Goal: Task Accomplishment & Management: Use online tool/utility

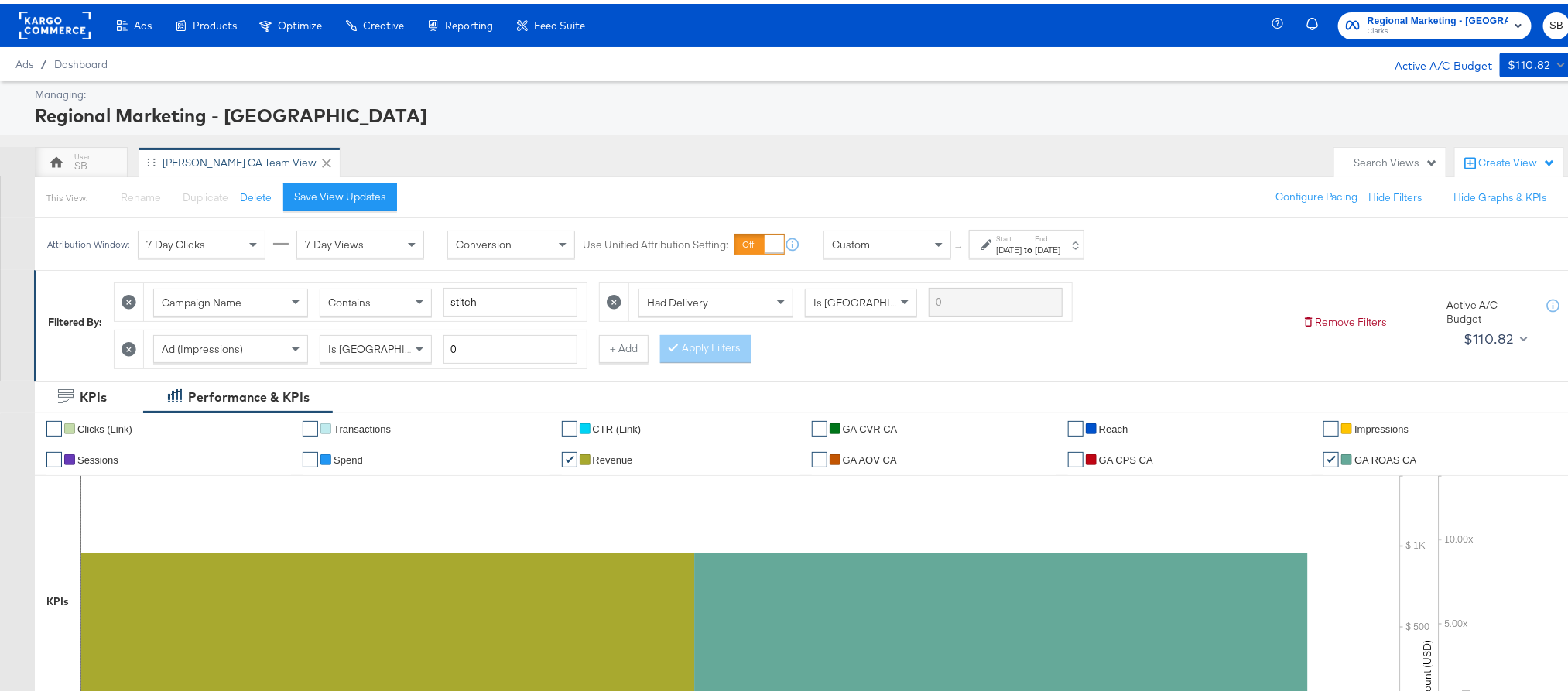
click at [28, 18] on rect at bounding box center [55, 22] width 71 height 28
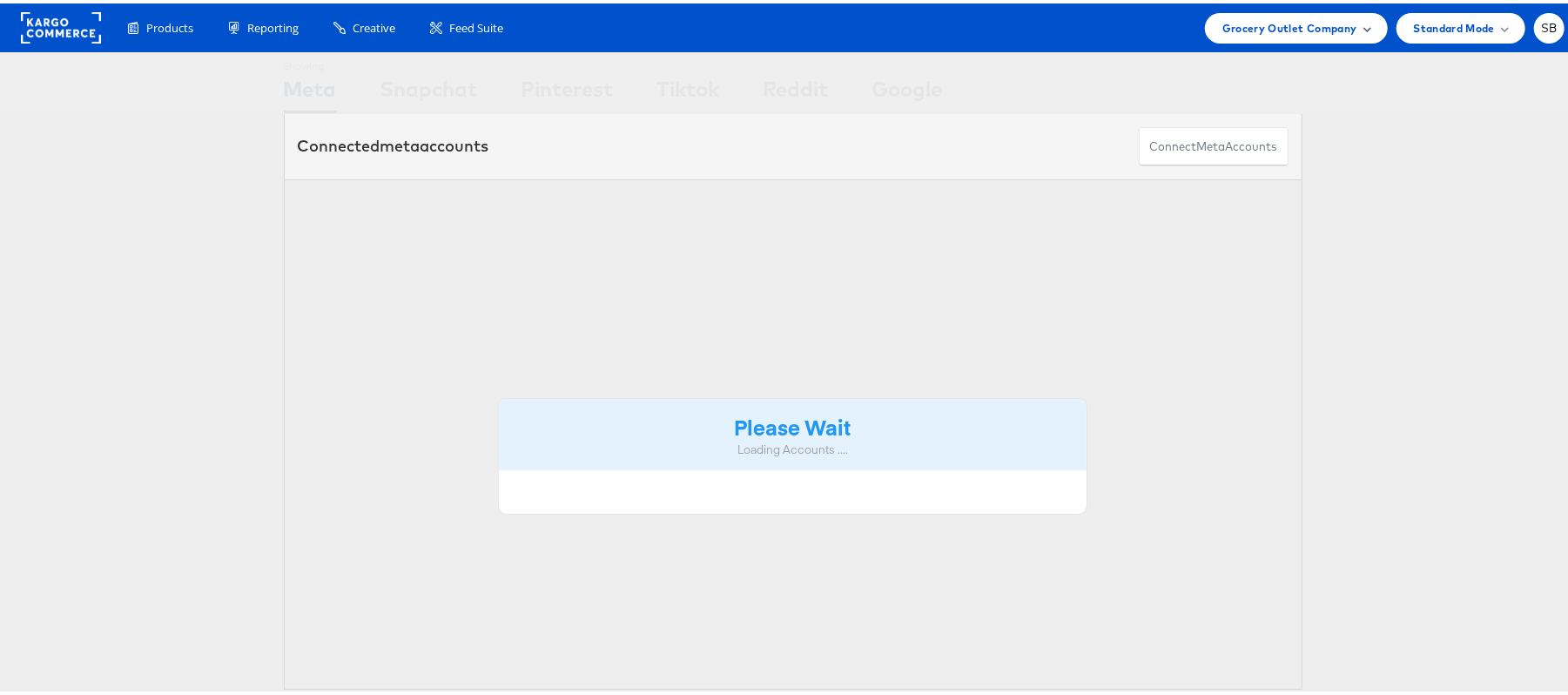
click at [1313, 20] on span "Grocery Outlet Company" at bounding box center [1290, 25] width 135 height 19
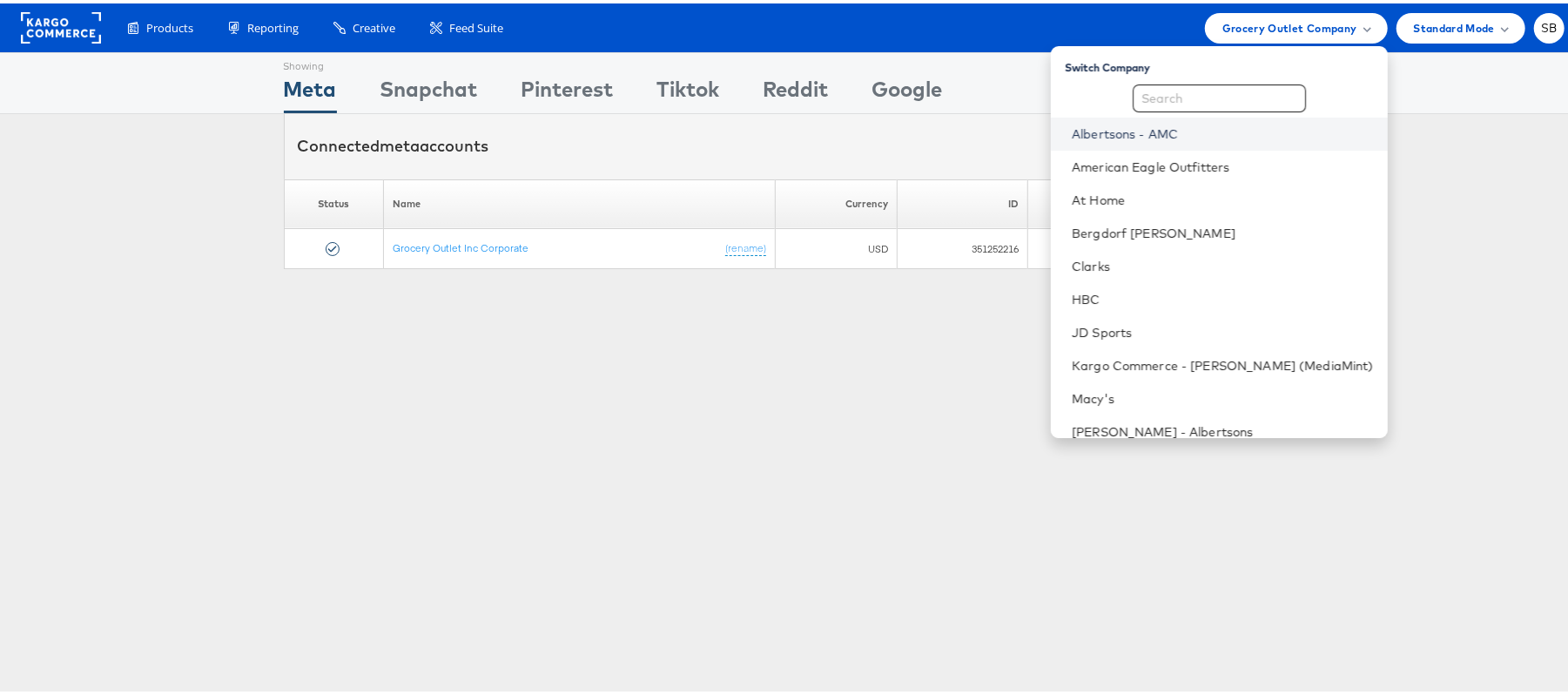
click at [1184, 129] on link "Albertsons - AMC" at bounding box center [1222, 130] width 302 height 18
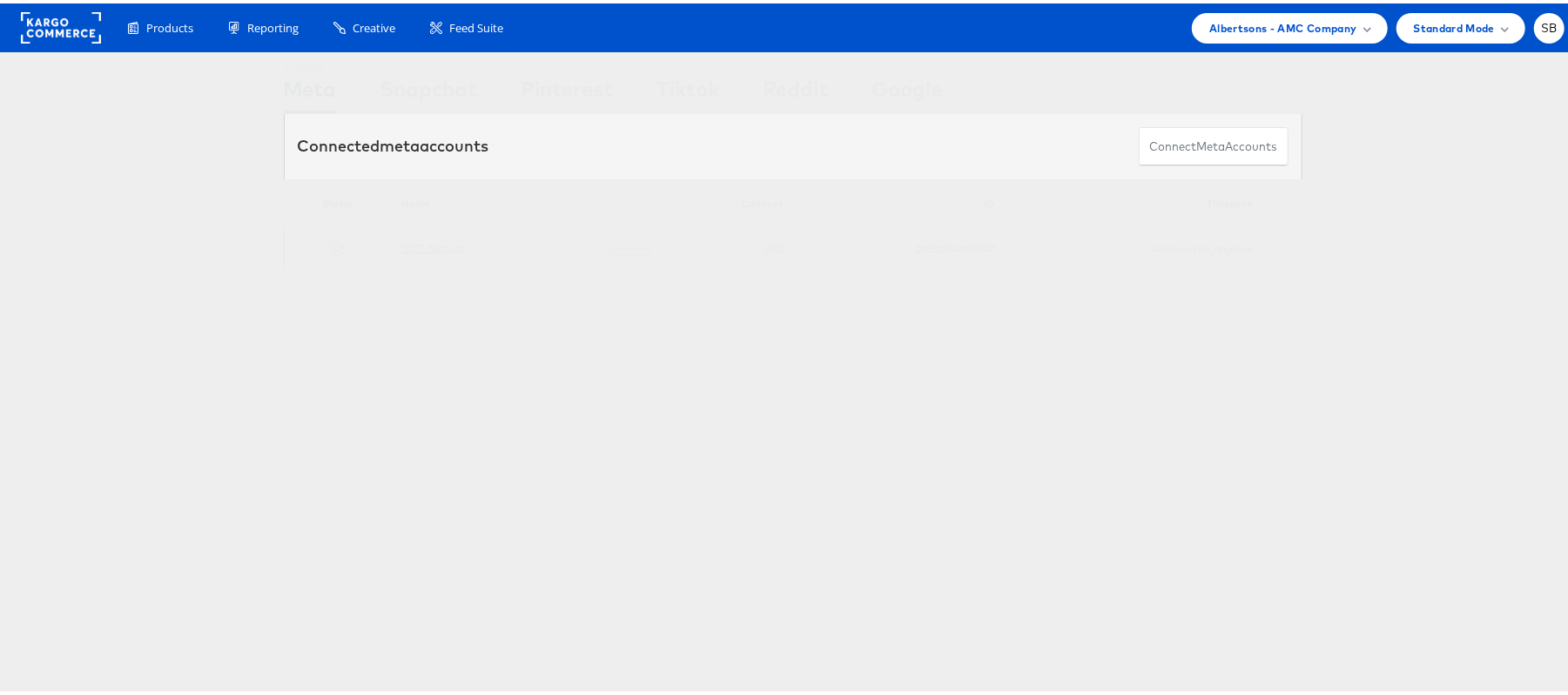
click at [432, 248] on link "TEST Account" at bounding box center [434, 244] width 64 height 13
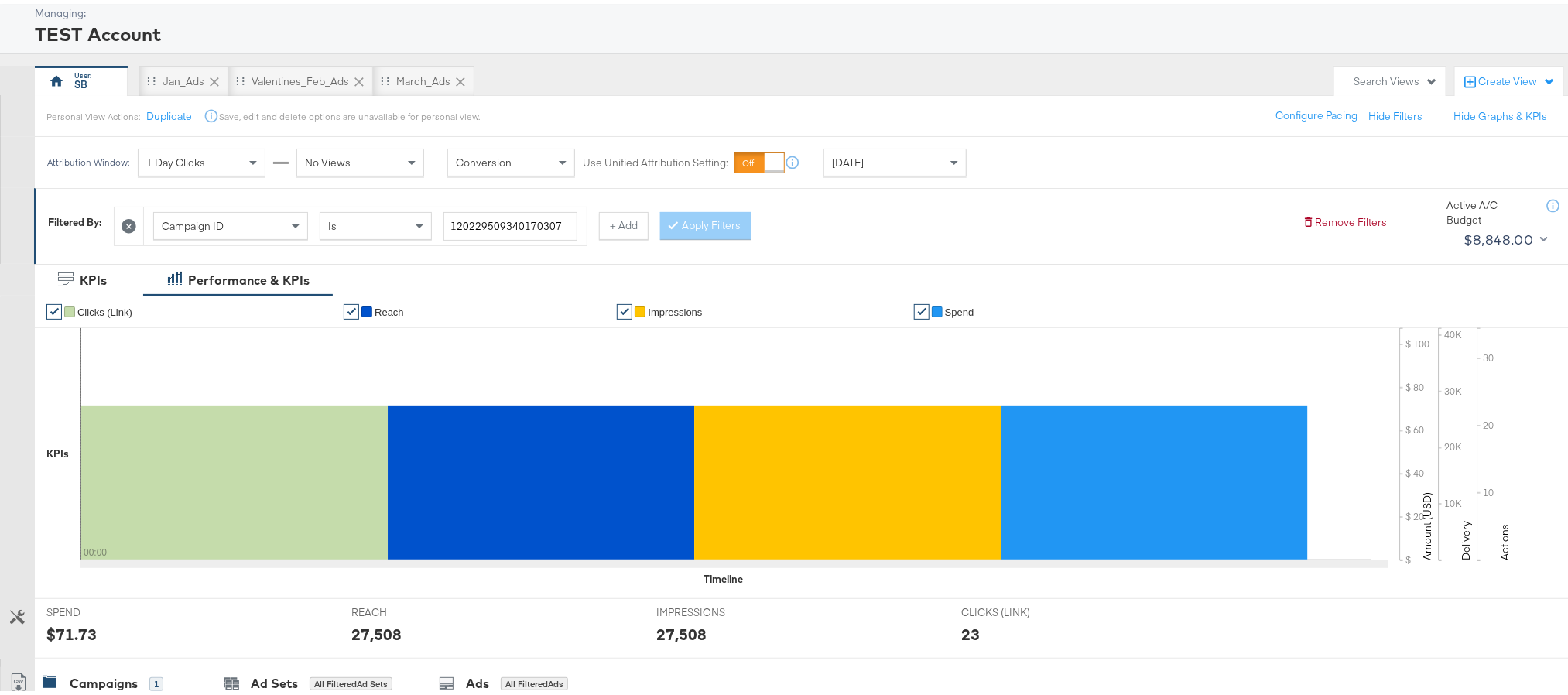
scroll to position [116, 0]
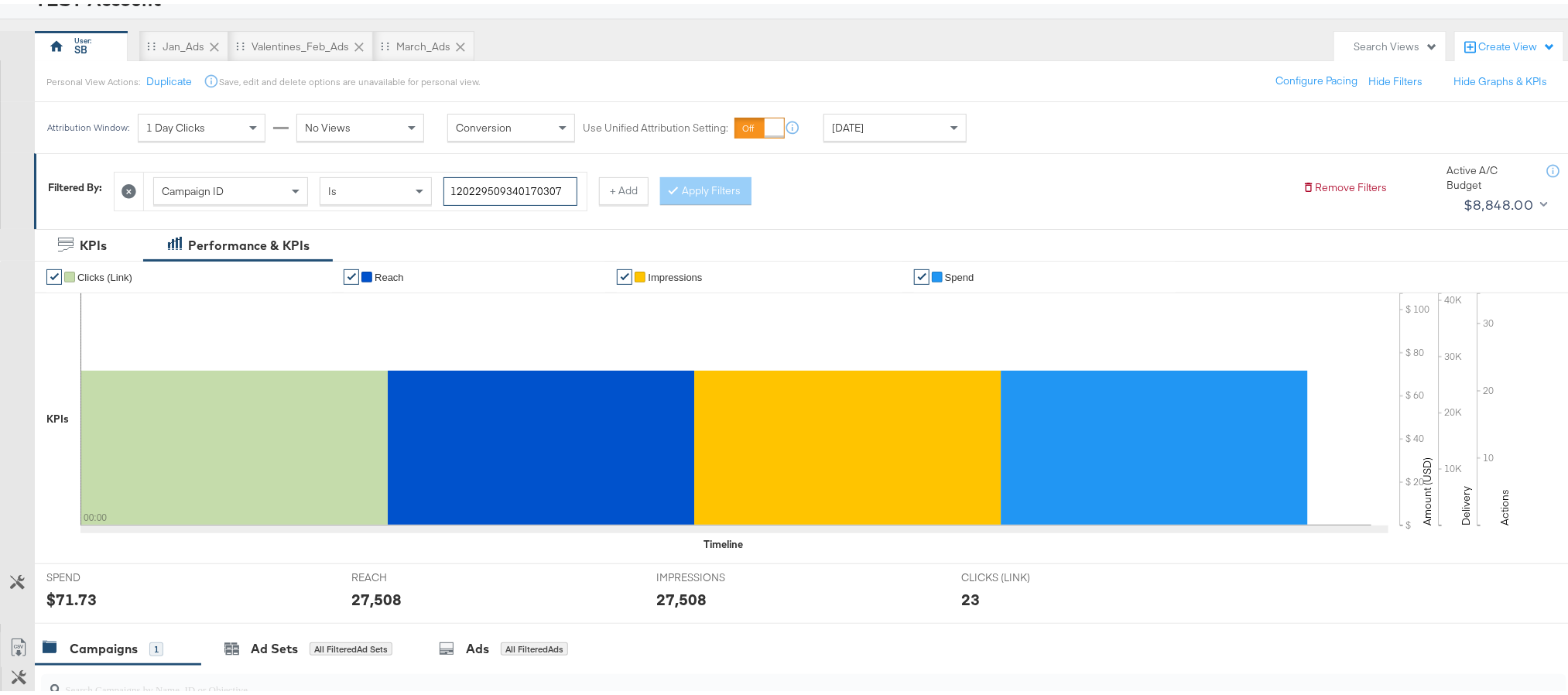
click at [553, 193] on input "120229509340170307" at bounding box center [510, 188] width 134 height 28
paste input "3082752383"
type input "120230827523830307"
click at [742, 205] on div "Campaign ID Is 120230827523830307 + Add Apply Filters" at bounding box center [702, 184] width 1177 height 47
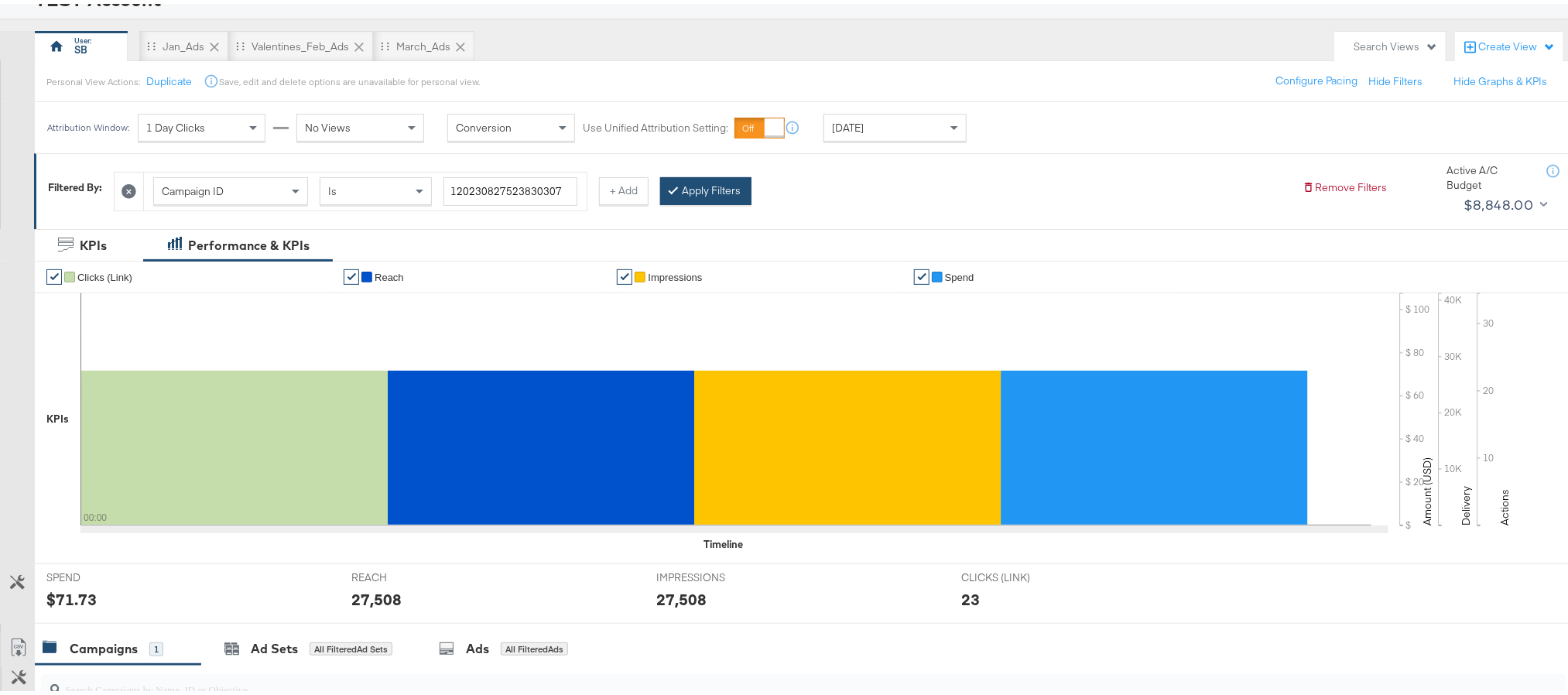
click at [734, 196] on button "Apply Filters" at bounding box center [706, 188] width 91 height 28
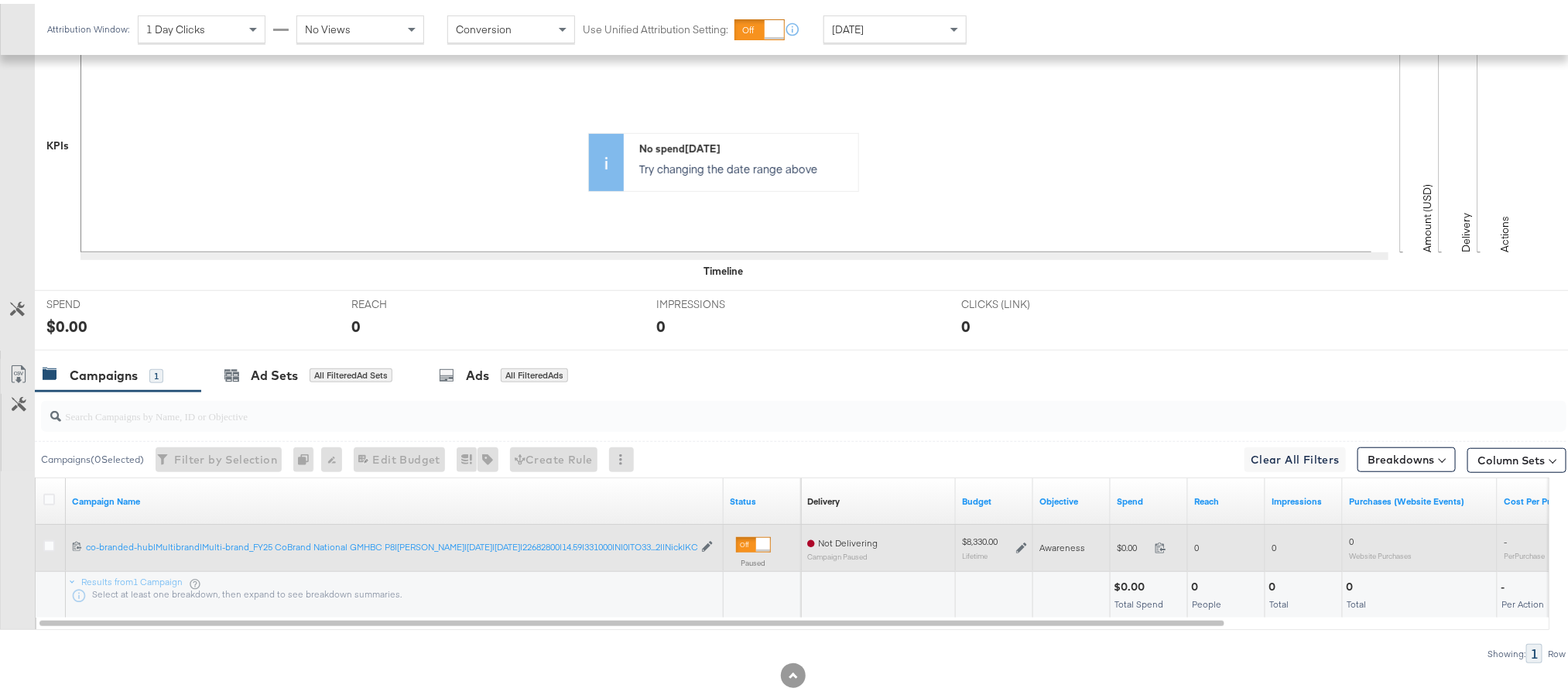
scroll to position [426, 0]
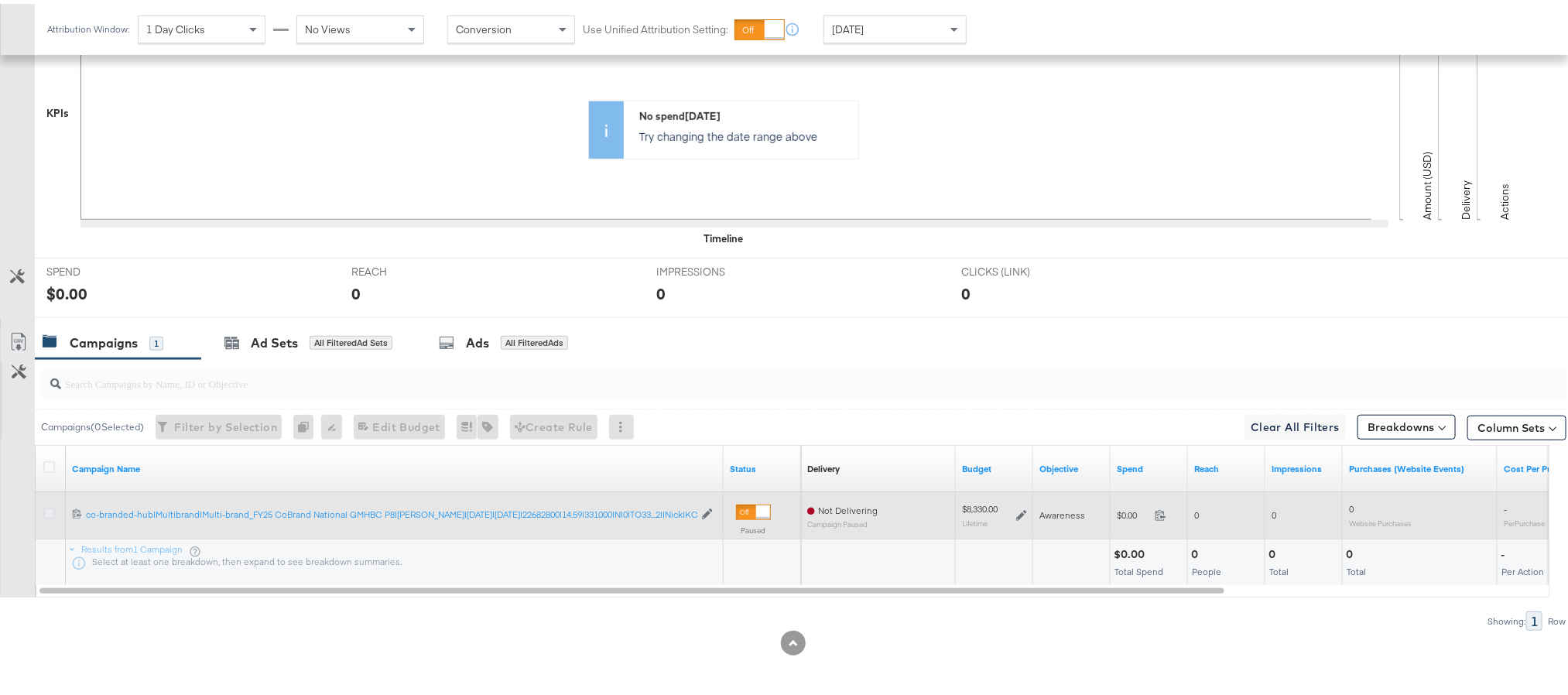
click at [51, 508] on icon at bounding box center [49, 510] width 12 height 12
click at [0, 0] on input "checkbox" at bounding box center [0, 0] width 0 height 0
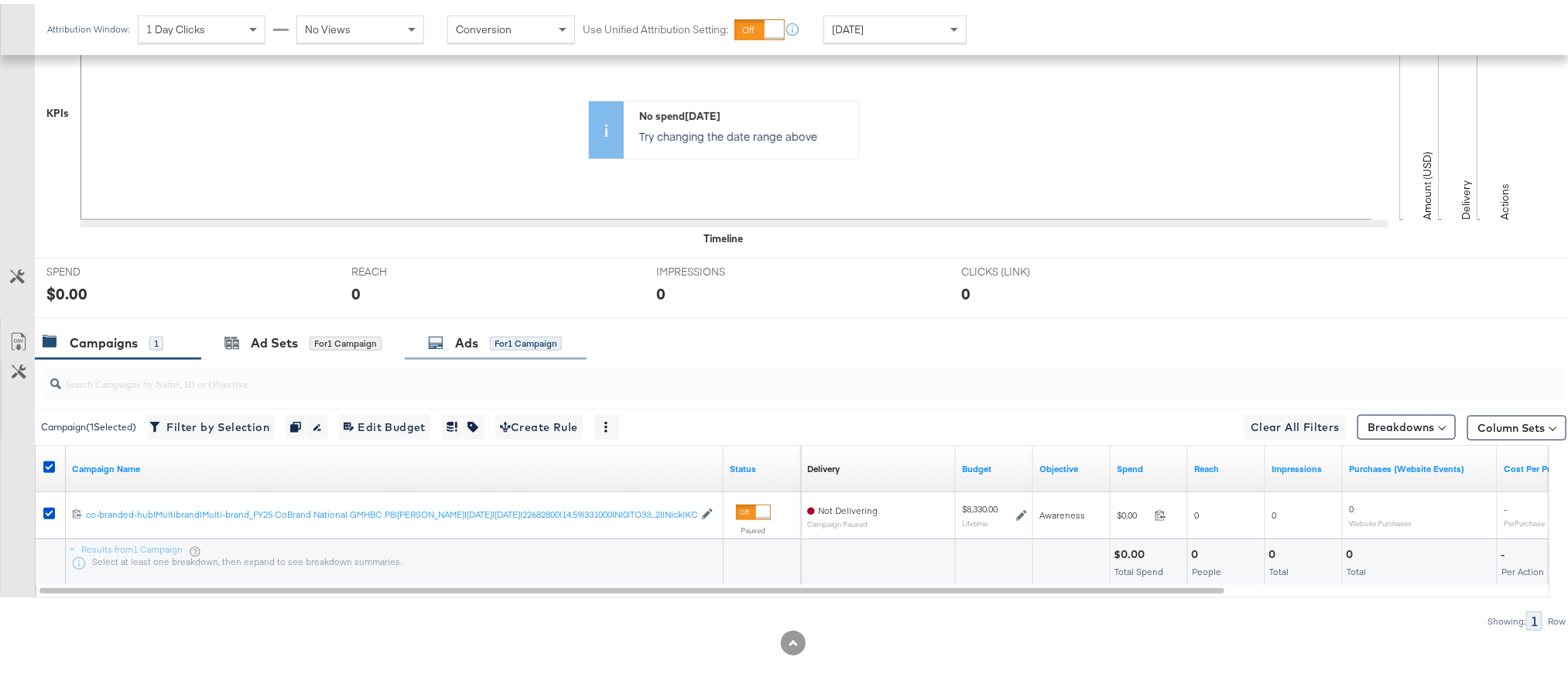
click at [447, 328] on div "Ads for 1 Campaign" at bounding box center [495, 340] width 182 height 33
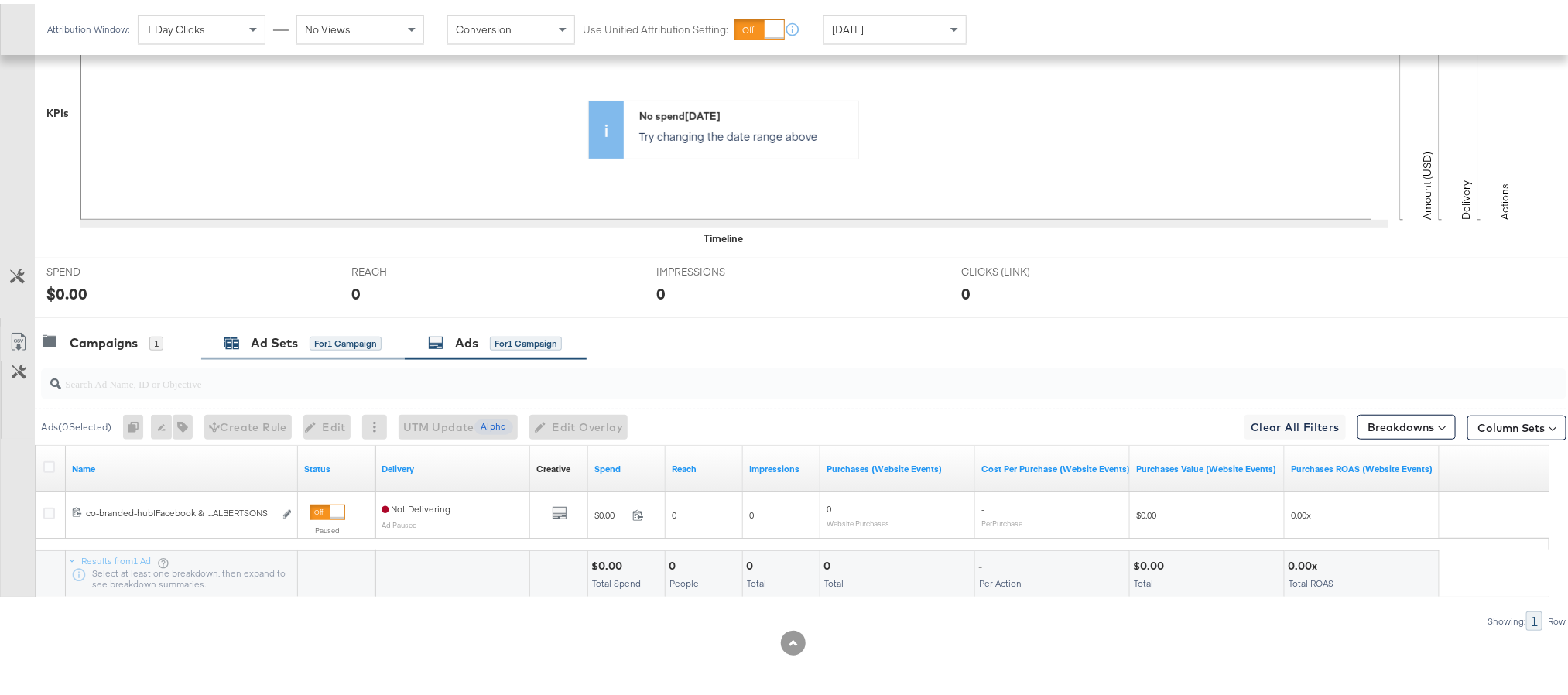
click at [304, 346] on div "Ad Sets for 1 Campaign" at bounding box center [302, 339] width 157 height 17
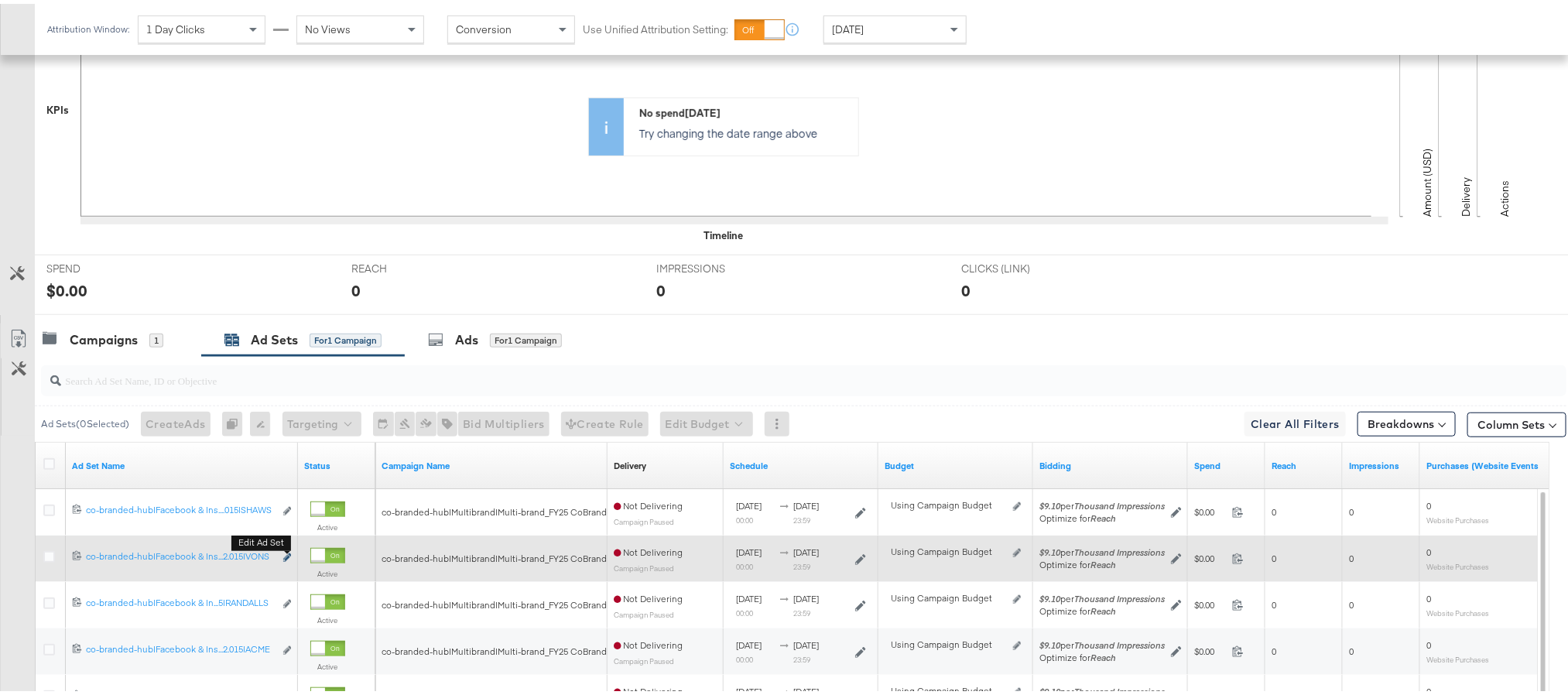
click at [283, 558] on icon "link" at bounding box center [287, 554] width 7 height 8
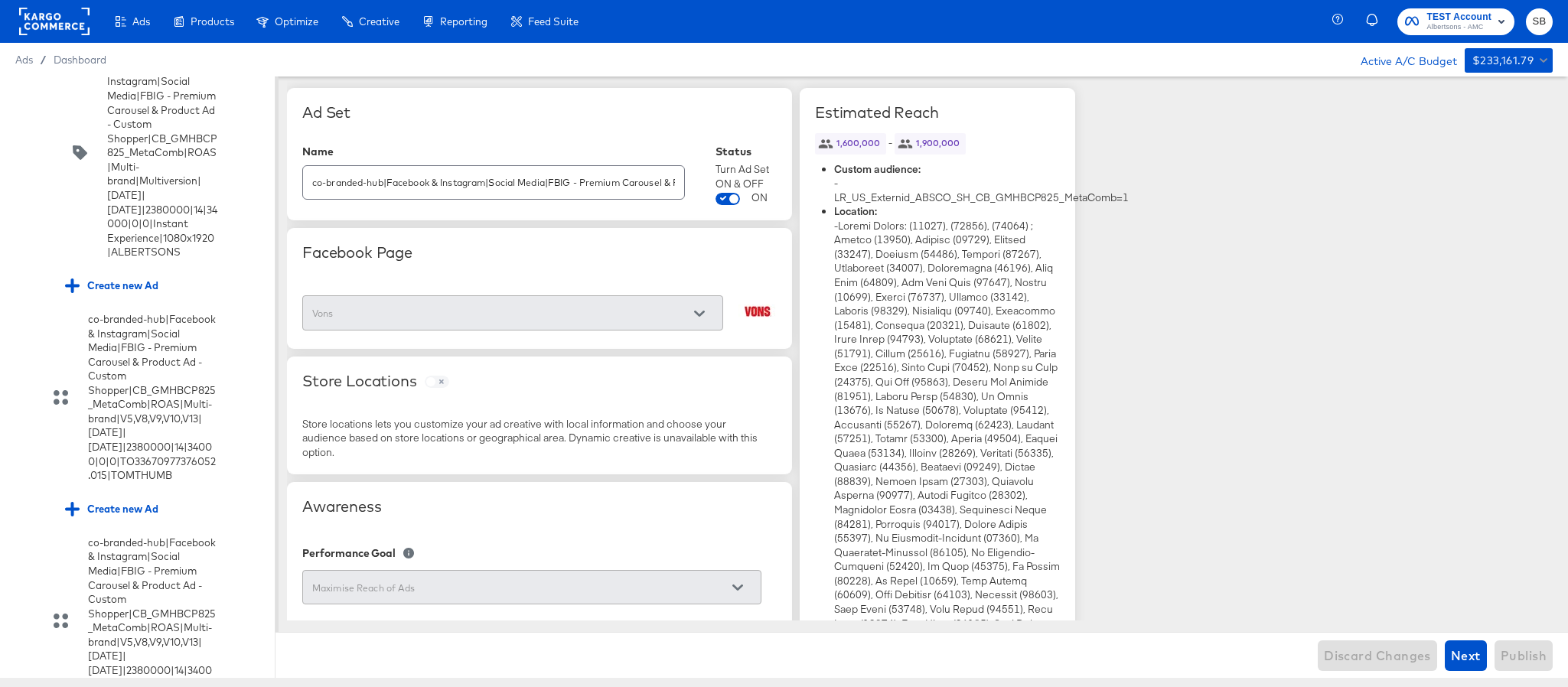
scroll to position [1756, 0]
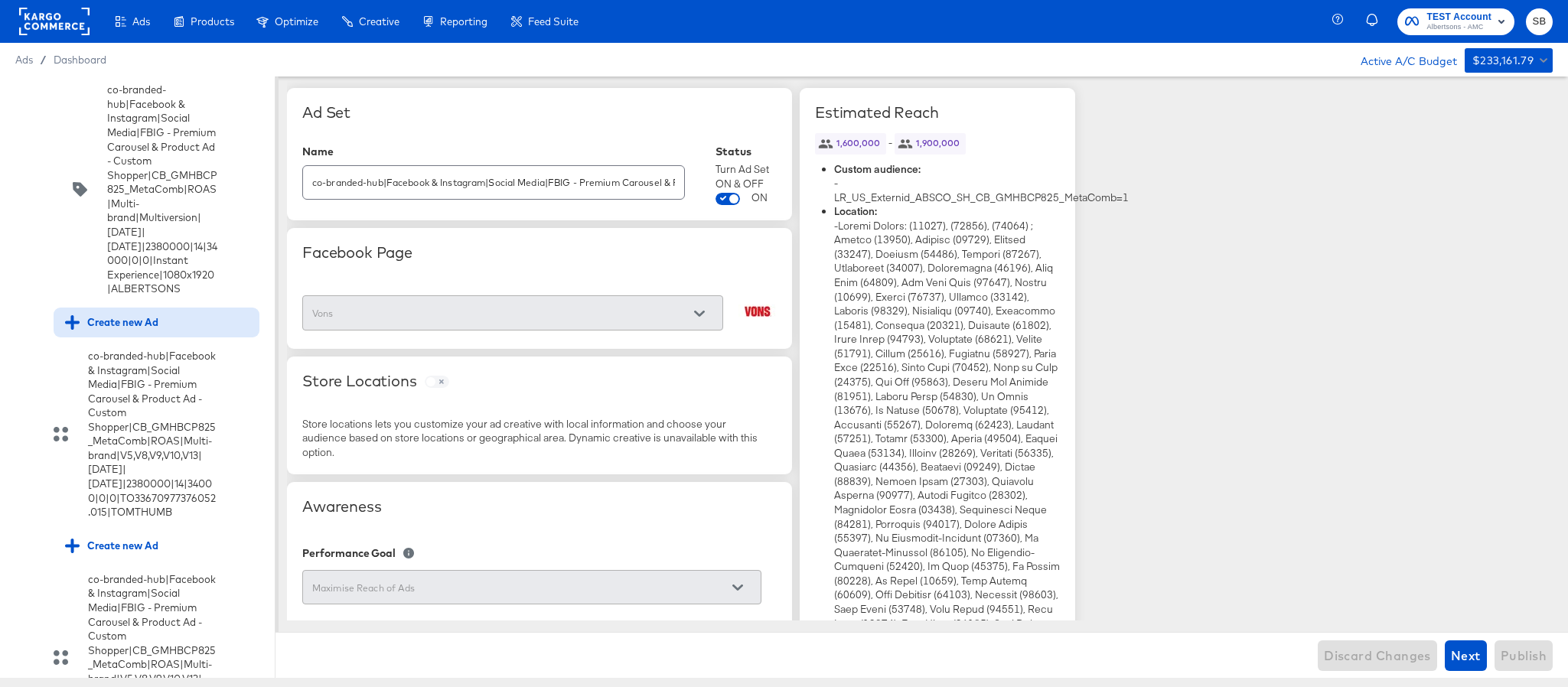
click at [94, 330] on div "Create new Ad" at bounding box center [112, 323] width 94 height 15
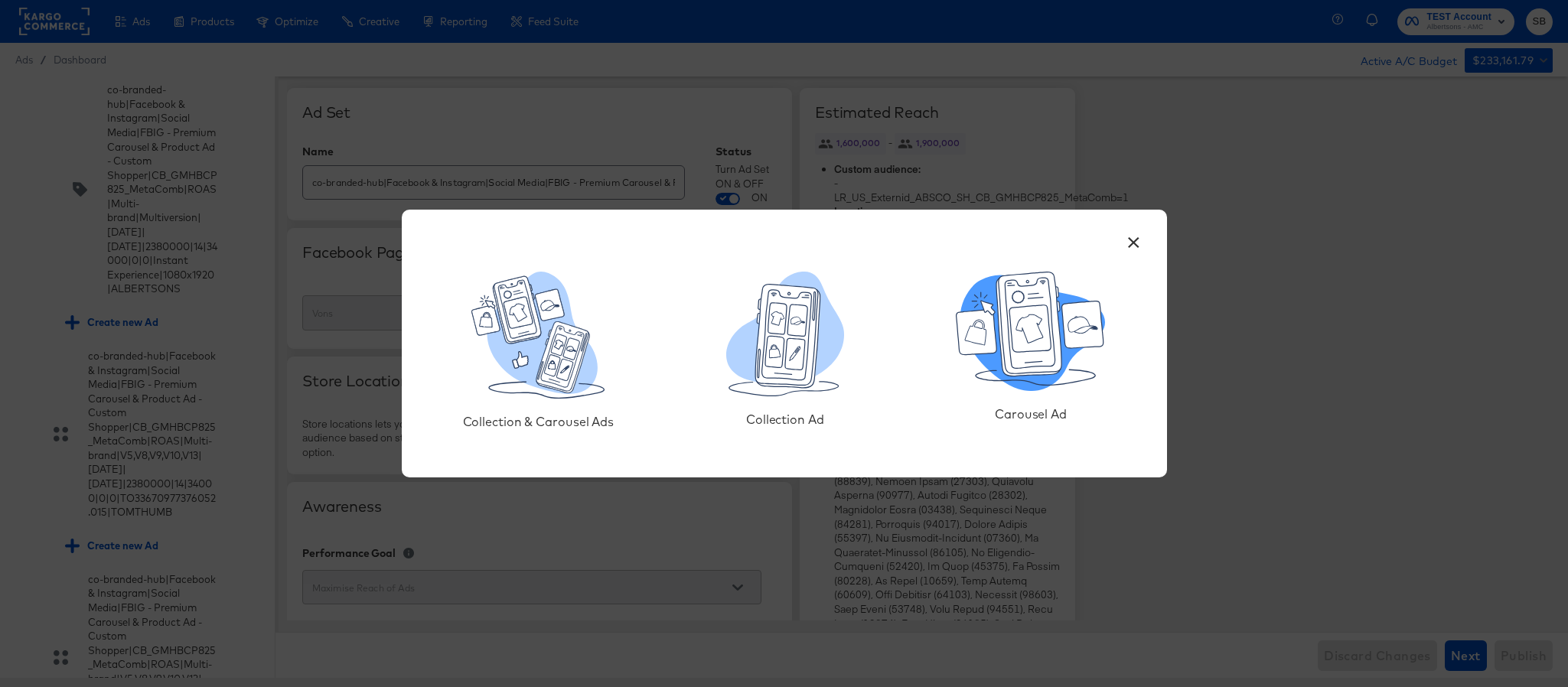
click at [979, 342] on icon at bounding box center [976, 332] width 21 height 25
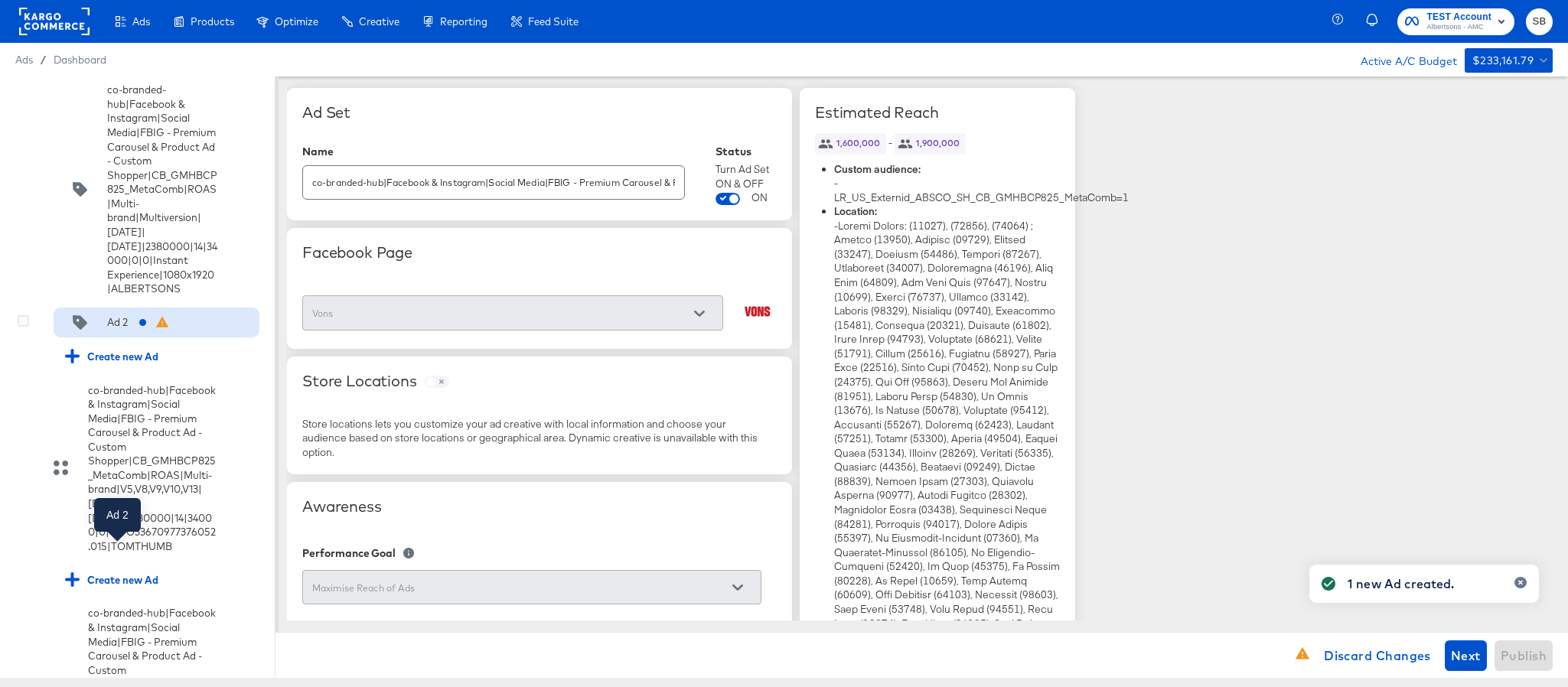
click at [127, 330] on div "Ad 2" at bounding box center [117, 323] width 21 height 15
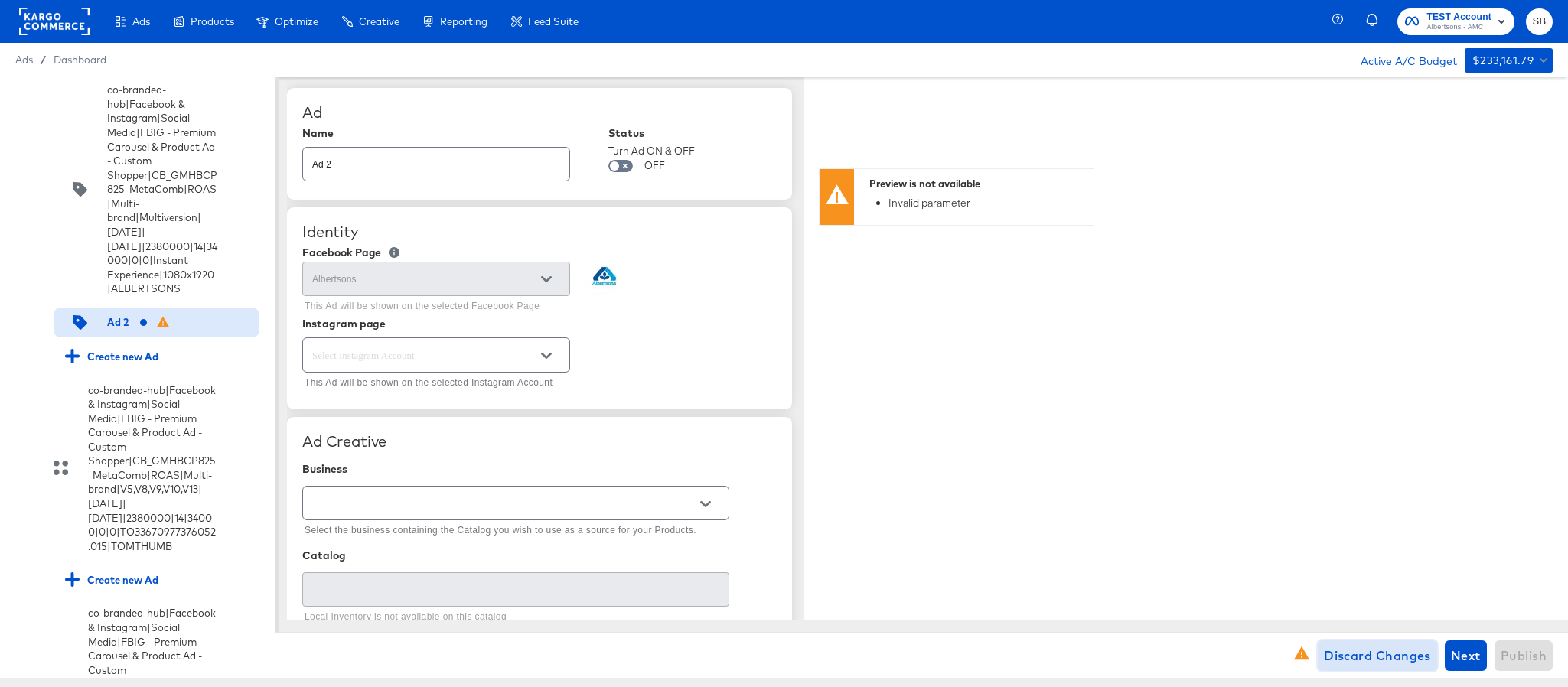
click at [1357, 661] on span "Discard Changes" at bounding box center [1377, 656] width 107 height 21
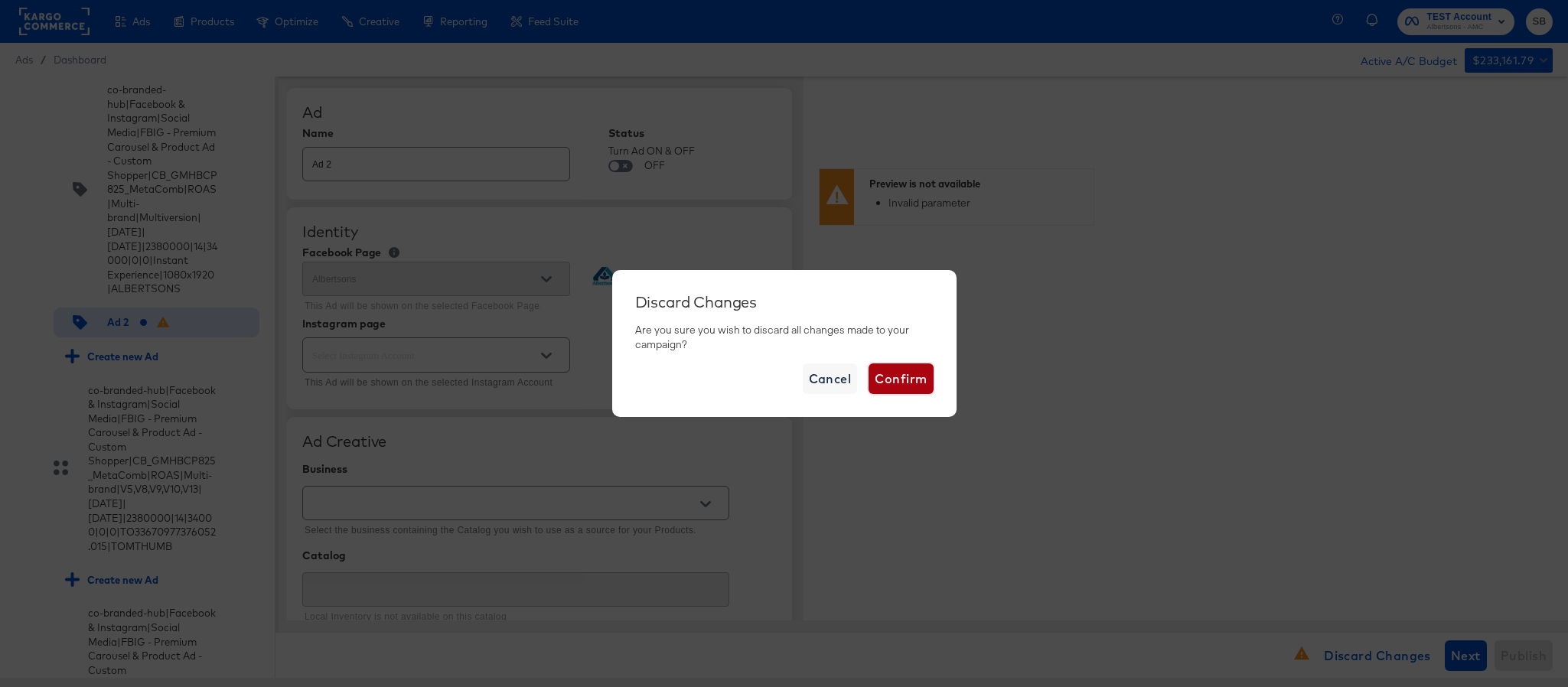
click at [902, 368] on span "Confirm" at bounding box center [900, 378] width 52 height 21
